Goal: Task Accomplishment & Management: Complete application form

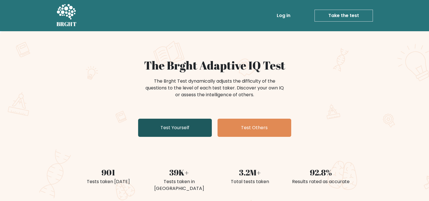
click at [200, 120] on link "Test Yourself" at bounding box center [175, 128] width 74 height 18
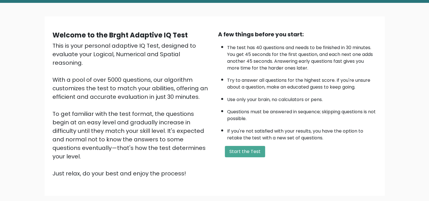
scroll to position [57, 0]
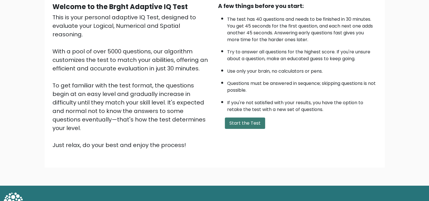
click at [257, 120] on button "Start the Test" at bounding box center [245, 122] width 40 height 11
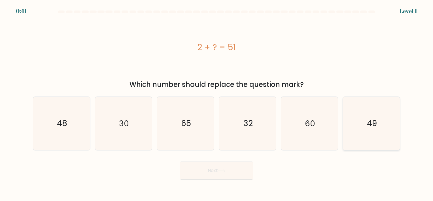
click at [355, 136] on icon "49" at bounding box center [371, 123] width 53 height 53
click at [217, 103] on input "f. 49" at bounding box center [217, 101] width 0 height 3
radio input "true"
click at [222, 166] on button "Next" at bounding box center [217, 170] width 74 height 18
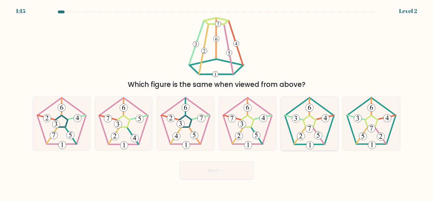
click at [315, 129] on icon at bounding box center [309, 123] width 53 height 53
click at [217, 103] on input "e." at bounding box center [217, 101] width 0 height 3
radio input "true"
click at [226, 169] on icon at bounding box center [222, 170] width 8 height 3
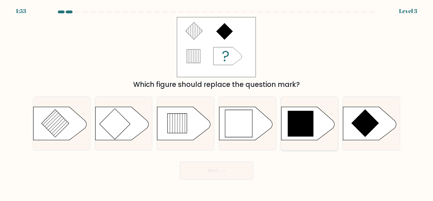
click at [313, 134] on icon at bounding box center [301, 124] width 26 height 26
click at [217, 103] on input "e." at bounding box center [217, 101] width 0 height 3
radio input "true"
click at [231, 169] on button "Next" at bounding box center [217, 170] width 74 height 18
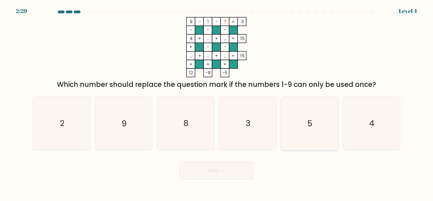
click at [333, 135] on icon "5" at bounding box center [309, 123] width 53 height 53
click at [217, 103] on input "e. 5" at bounding box center [217, 101] width 0 height 3
radio input "true"
click at [253, 175] on div "Next" at bounding box center [216, 168] width 374 height 22
click at [245, 174] on button "Next" at bounding box center [217, 170] width 74 height 18
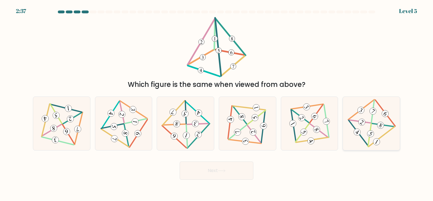
click at [368, 136] on icon at bounding box center [371, 123] width 43 height 43
click at [217, 103] on input "f." at bounding box center [217, 101] width 0 height 3
radio input "true"
click at [235, 172] on button "Next" at bounding box center [217, 170] width 74 height 18
